Goal: Task Accomplishment & Management: Complete application form

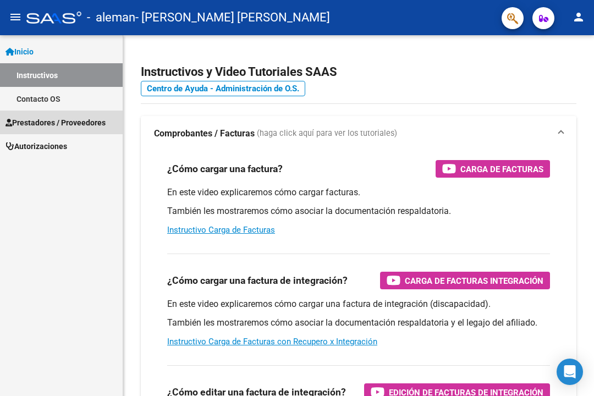
click at [61, 129] on link "Prestadores / Proveedores" at bounding box center [61, 123] width 123 height 24
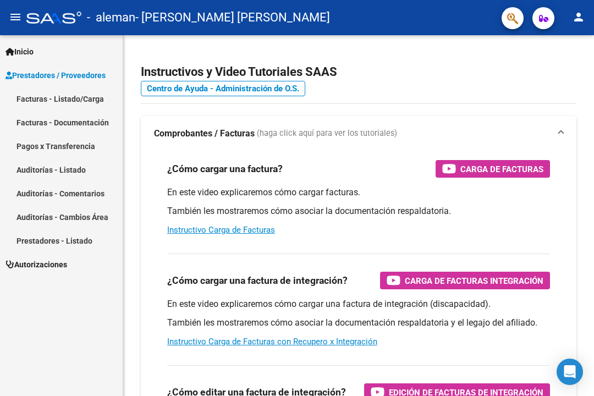
click at [58, 106] on link "Facturas - Listado/Carga" at bounding box center [61, 99] width 123 height 24
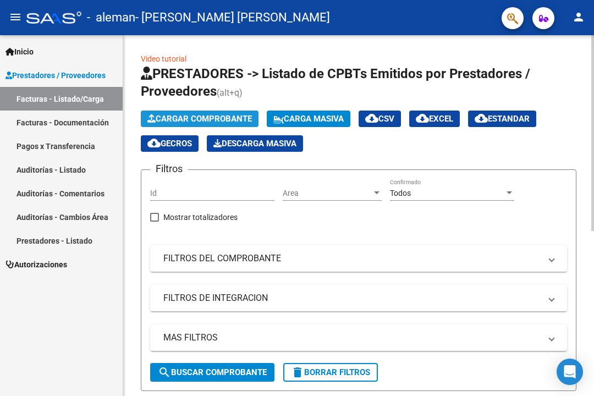
click at [188, 115] on span "Cargar Comprobante" at bounding box center [199, 119] width 104 height 10
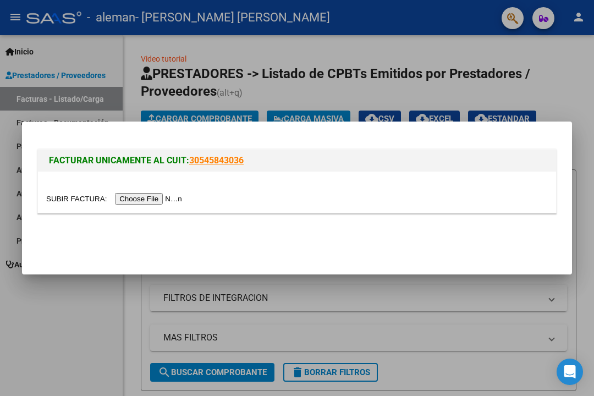
click at [127, 197] on input "file" at bounding box center [115, 199] width 139 height 12
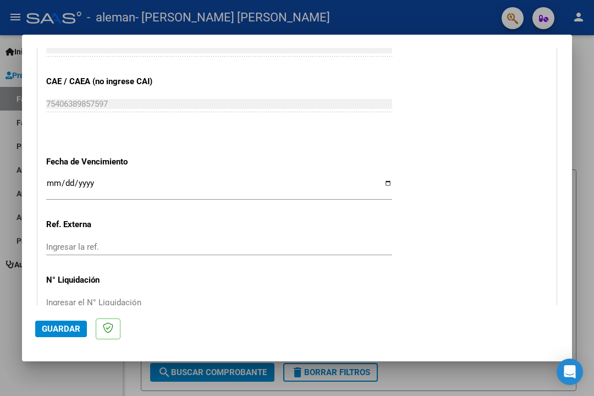
scroll to position [606, 0]
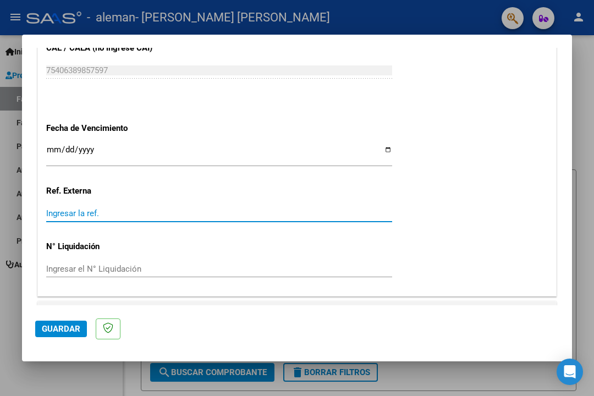
click at [95, 208] on input "Ingresar la ref." at bounding box center [219, 213] width 346 height 10
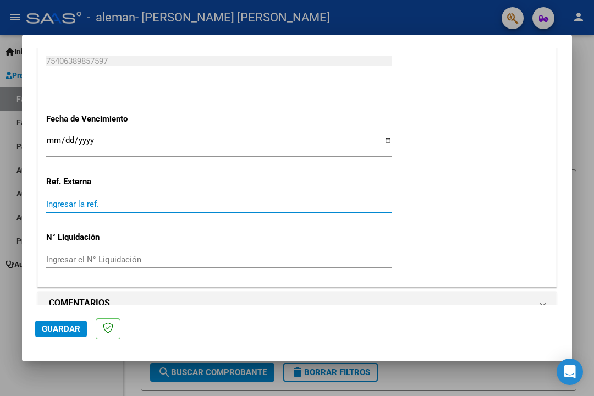
scroll to position [615, 0]
click at [107, 252] on div "Ingresar el N° Liquidación" at bounding box center [219, 260] width 346 height 16
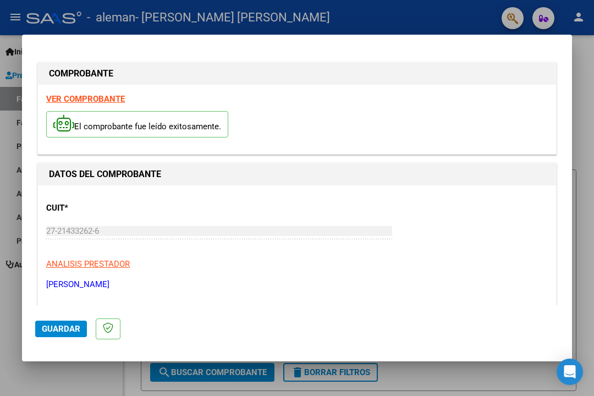
scroll to position [0, 0]
click at [61, 330] on span "Guardar" at bounding box center [61, 329] width 38 height 10
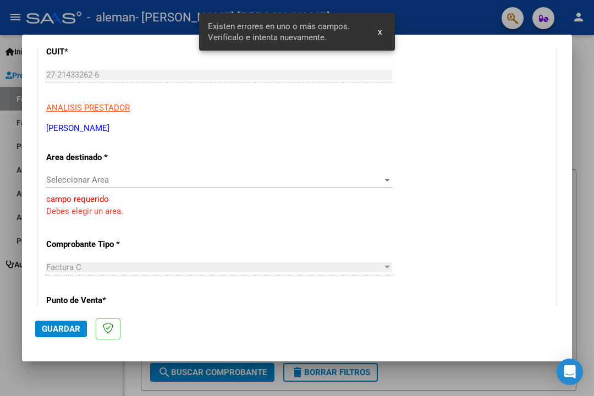
scroll to position [159, 0]
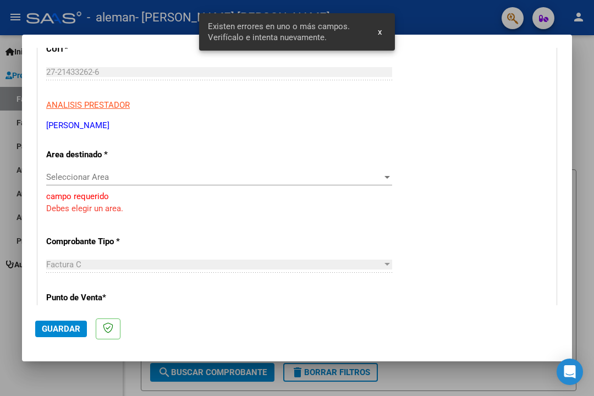
click at [122, 165] on div "CUIT * 27-21433262-6 Ingresar CUIT ANALISIS PRESTADOR [PERSON_NAME] [PERSON_NAM…" at bounding box center [297, 400] width 518 height 748
click at [120, 174] on span "Seleccionar Area" at bounding box center [214, 177] width 336 height 10
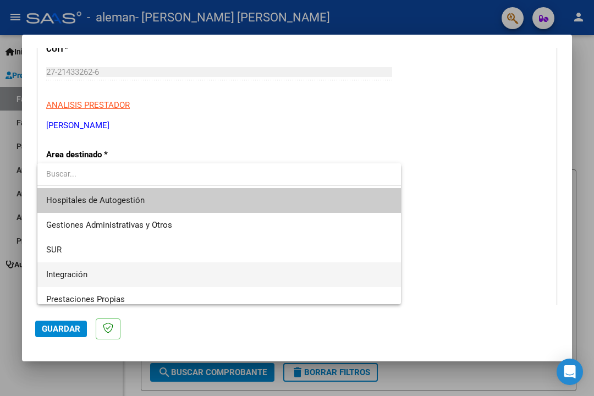
click at [76, 276] on span "Integración" at bounding box center [66, 274] width 41 height 10
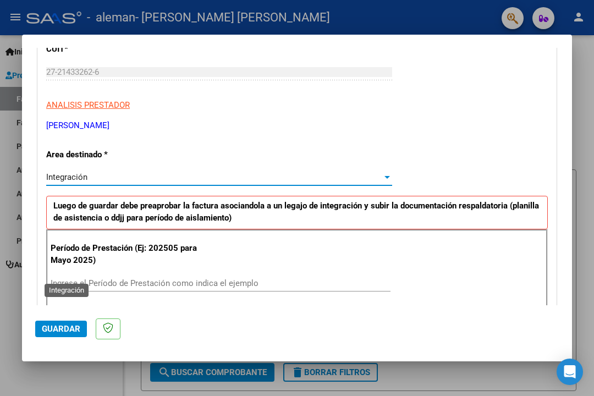
scroll to position [207, 0]
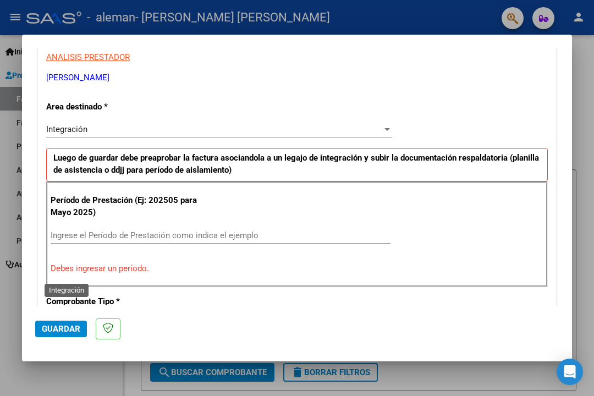
click at [153, 238] on div "Ingrese el Período de Prestación como indica el ejemplo" at bounding box center [221, 235] width 340 height 16
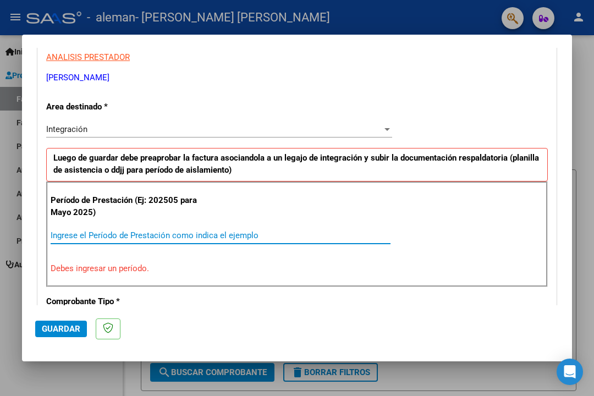
click at [129, 235] on input "Ingrese el Período de Prestación como indica el ejemplo" at bounding box center [221, 235] width 340 height 10
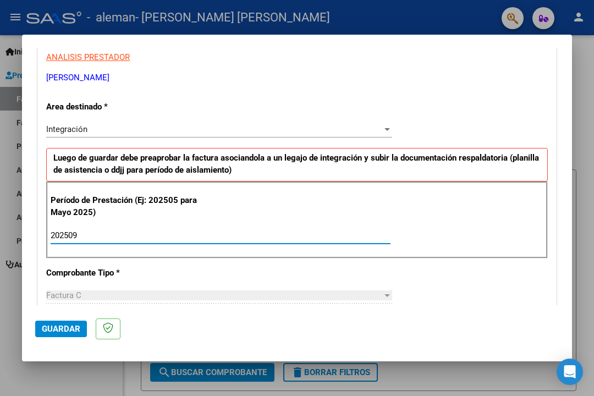
type input "202509"
click at [54, 325] on span "Guardar" at bounding box center [61, 329] width 38 height 10
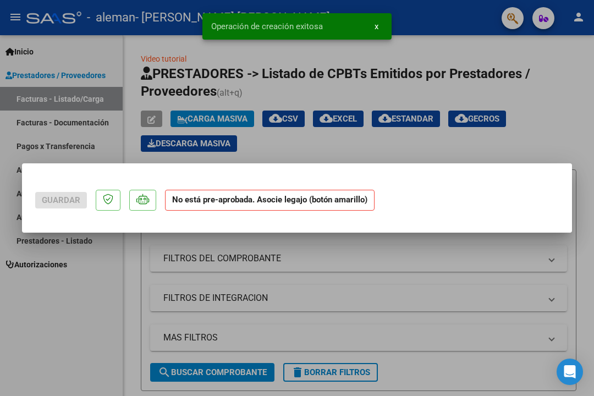
scroll to position [0, 0]
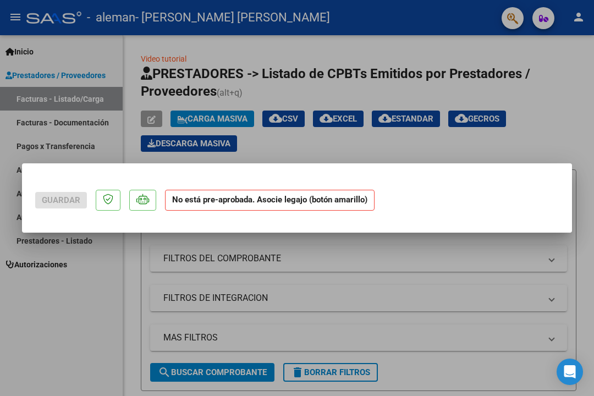
click at [521, 147] on div at bounding box center [297, 198] width 594 height 396
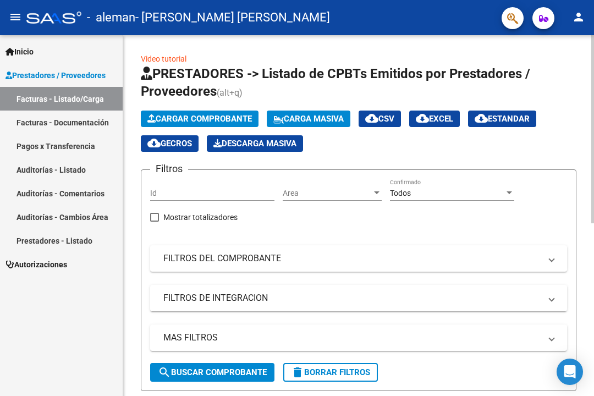
drag, startPoint x: 584, startPoint y: 32, endPoint x: 527, endPoint y: 207, distance: 184.6
click at [527, 207] on div "Filtros Id Area Area Todos Confirmado Mostrar totalizadores FILTROS DEL COMPROB…" at bounding box center [358, 271] width 417 height 184
